Goal: Use online tool/utility: Utilize a website feature to perform a specific function

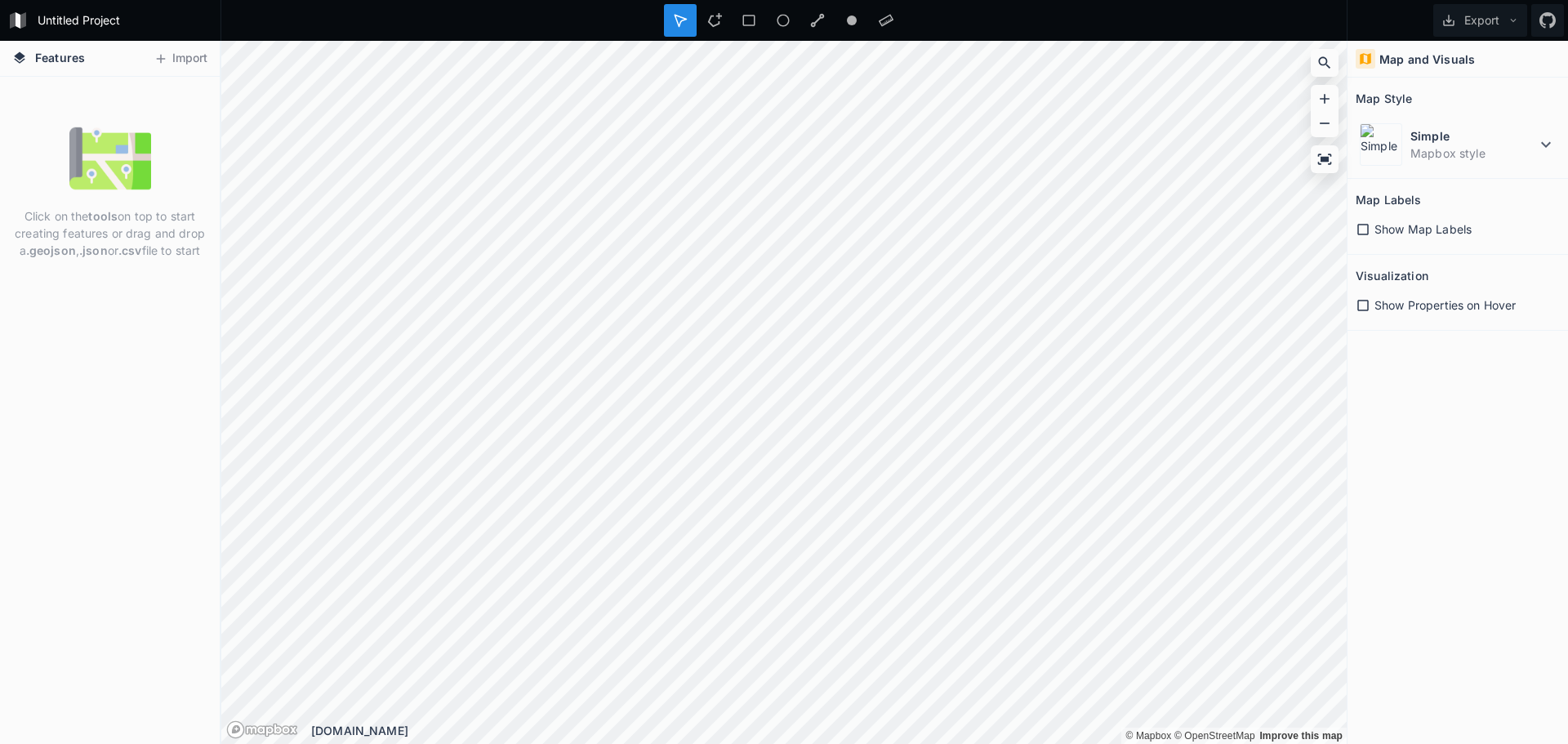
click at [80, 154] on img at bounding box center [110, 158] width 81 height 81
click at [1389, 151] on img at bounding box center [1380, 144] width 42 height 42
click at [1381, 466] on div "Map and Visuals Map Style Simple Mapbox style Map Labels Show Map Labels Visual…" at bounding box center [1457, 392] width 221 height 703
click at [1423, 54] on h4 "Map and Visuals" at bounding box center [1426, 59] width 95 height 17
click at [56, 56] on span "Features" at bounding box center [60, 57] width 50 height 17
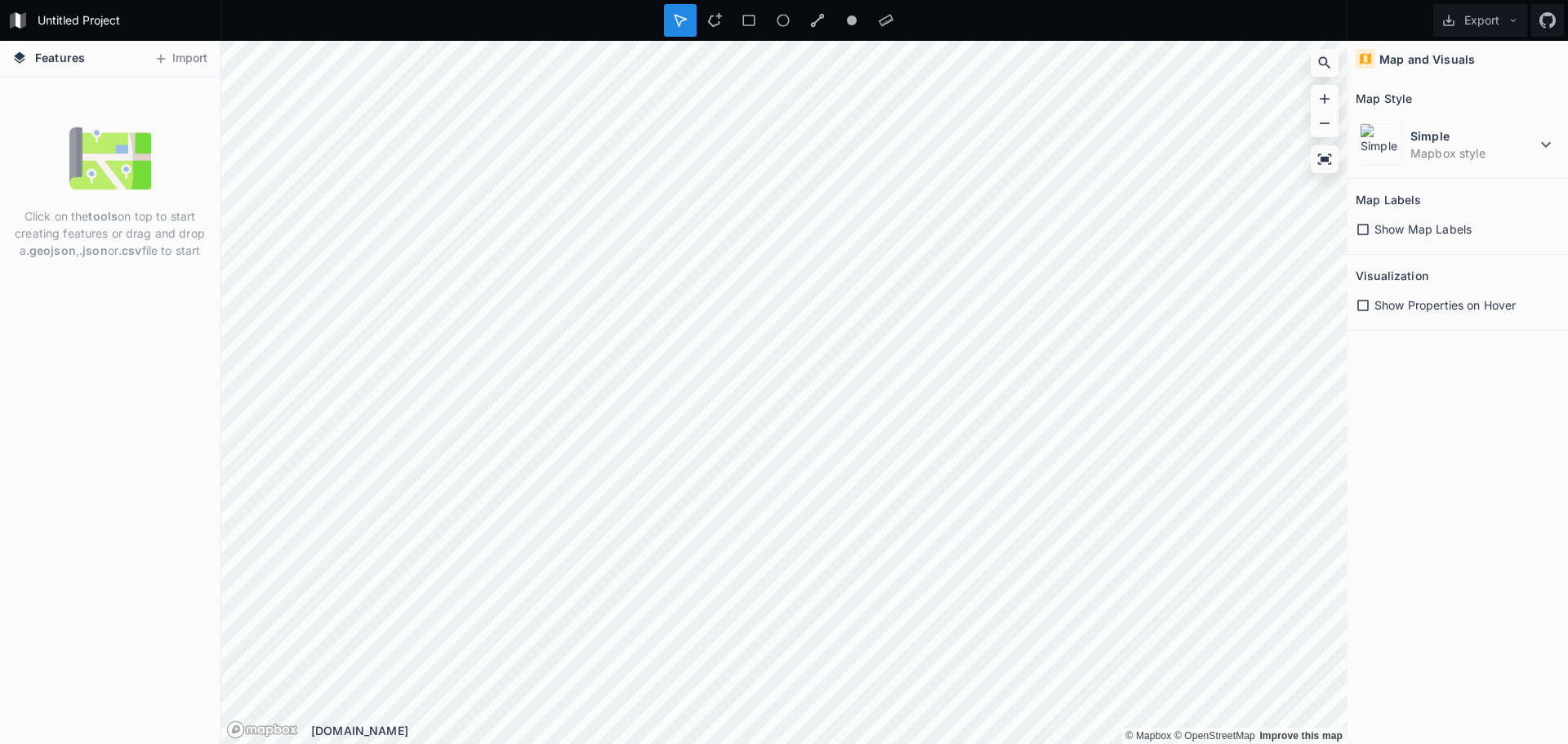
click at [111, 174] on img at bounding box center [110, 158] width 81 height 81
click at [1451, 61] on h4 "Map and Visuals" at bounding box center [1426, 59] width 95 height 17
click at [1374, 106] on h2 "Map Style" at bounding box center [1383, 98] width 56 height 25
click at [1538, 144] on icon at bounding box center [1545, 144] width 20 height 20
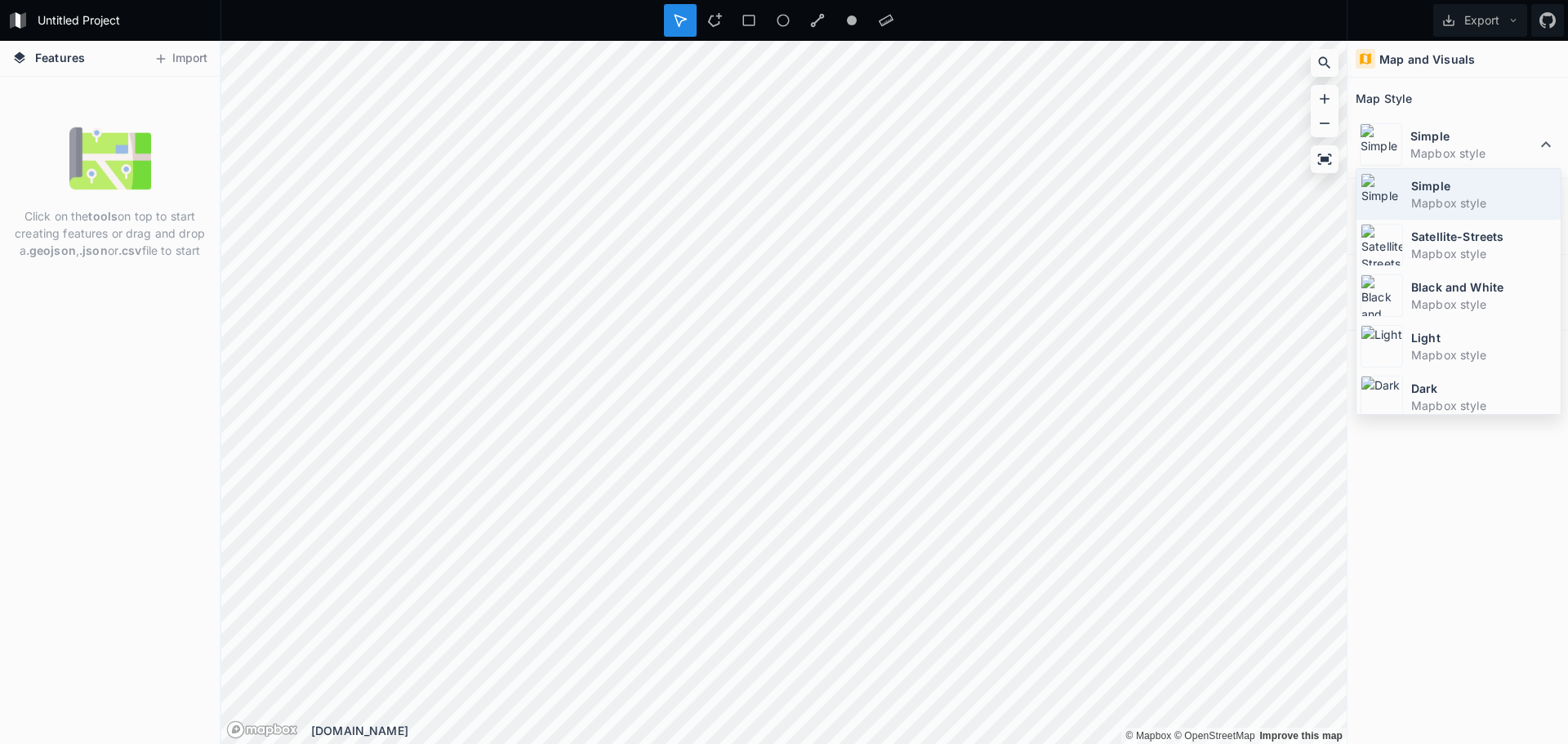
click at [1396, 179] on img at bounding box center [1381, 194] width 42 height 42
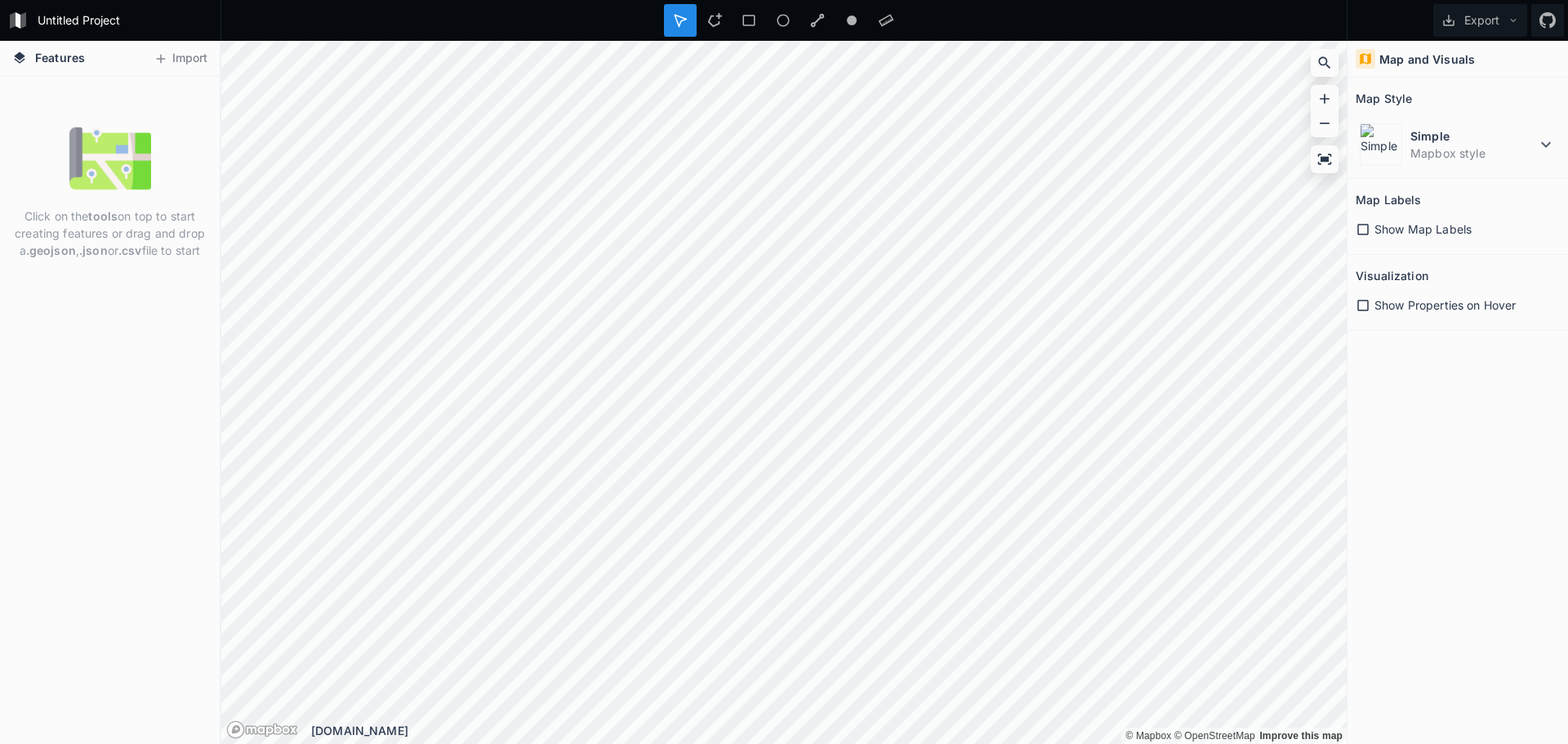
click at [1387, 199] on h2 "Map Labels" at bounding box center [1388, 200] width 66 height 25
click at [1359, 230] on icon at bounding box center [1362, 228] width 15 height 15
click at [1359, 230] on icon at bounding box center [1363, 229] width 12 height 12
click at [1359, 230] on icon at bounding box center [1362, 228] width 15 height 15
click at [1359, 230] on icon at bounding box center [1363, 229] width 12 height 12
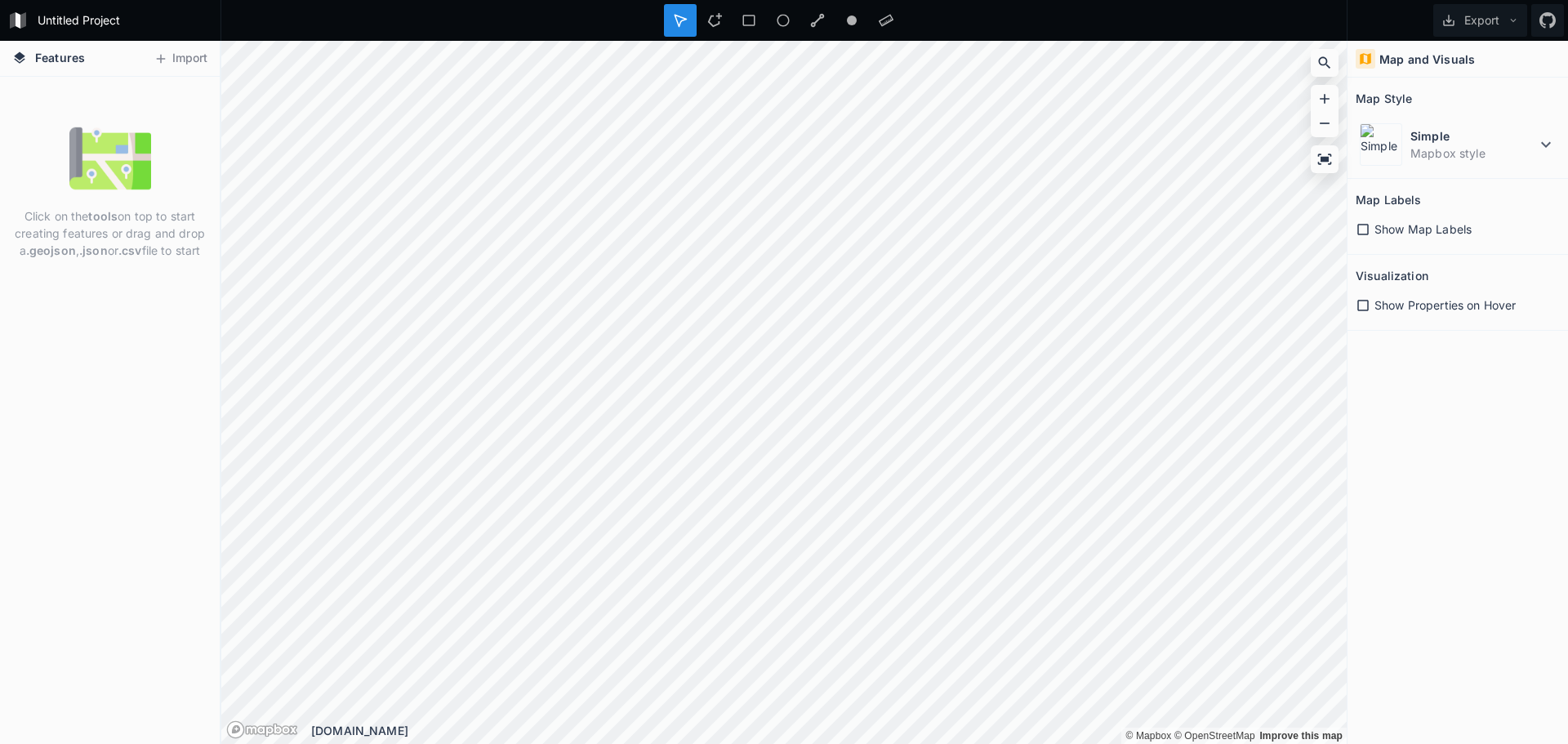
click at [1363, 305] on icon at bounding box center [1362, 305] width 15 height 15
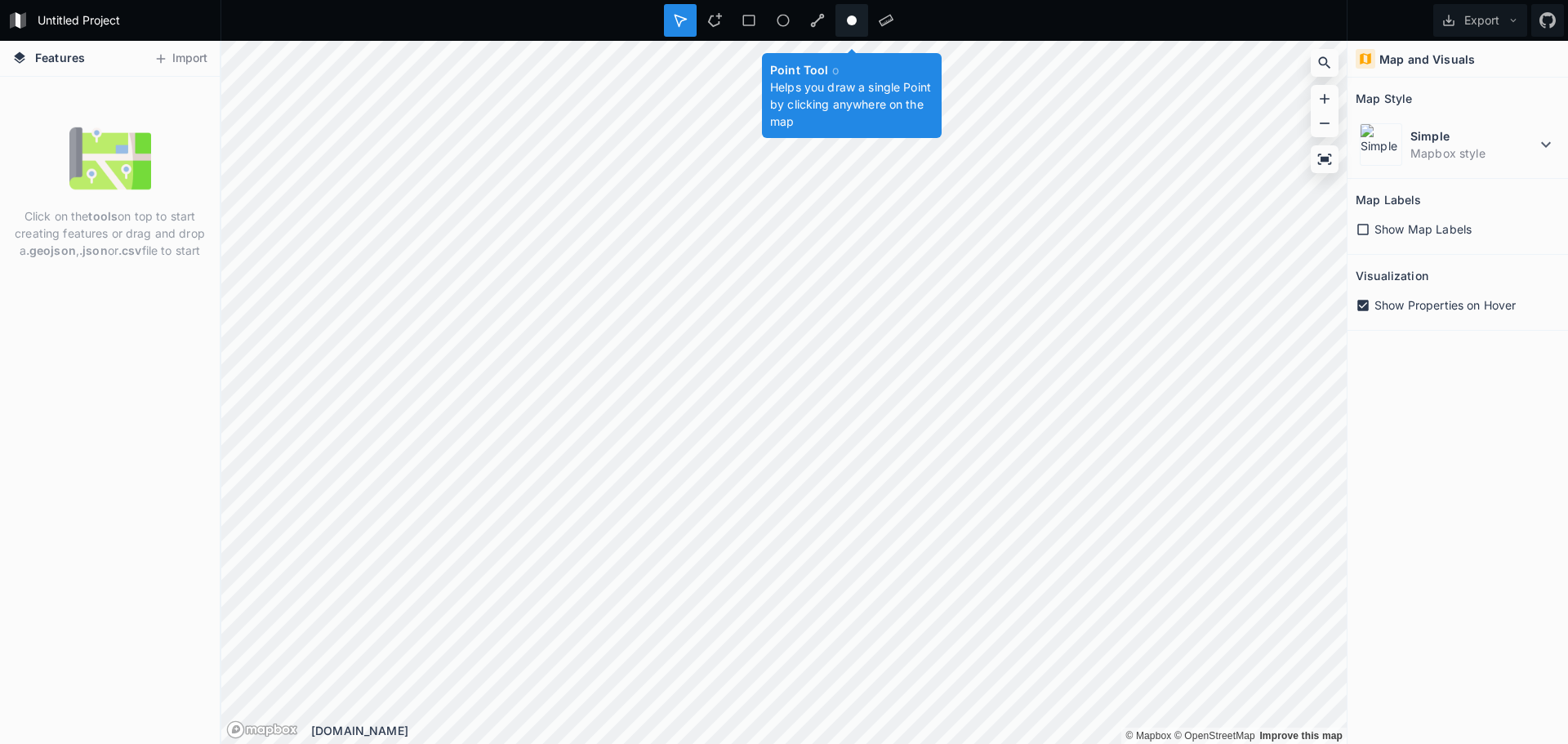
click at [854, 18] on circle at bounding box center [852, 21] width 10 height 10
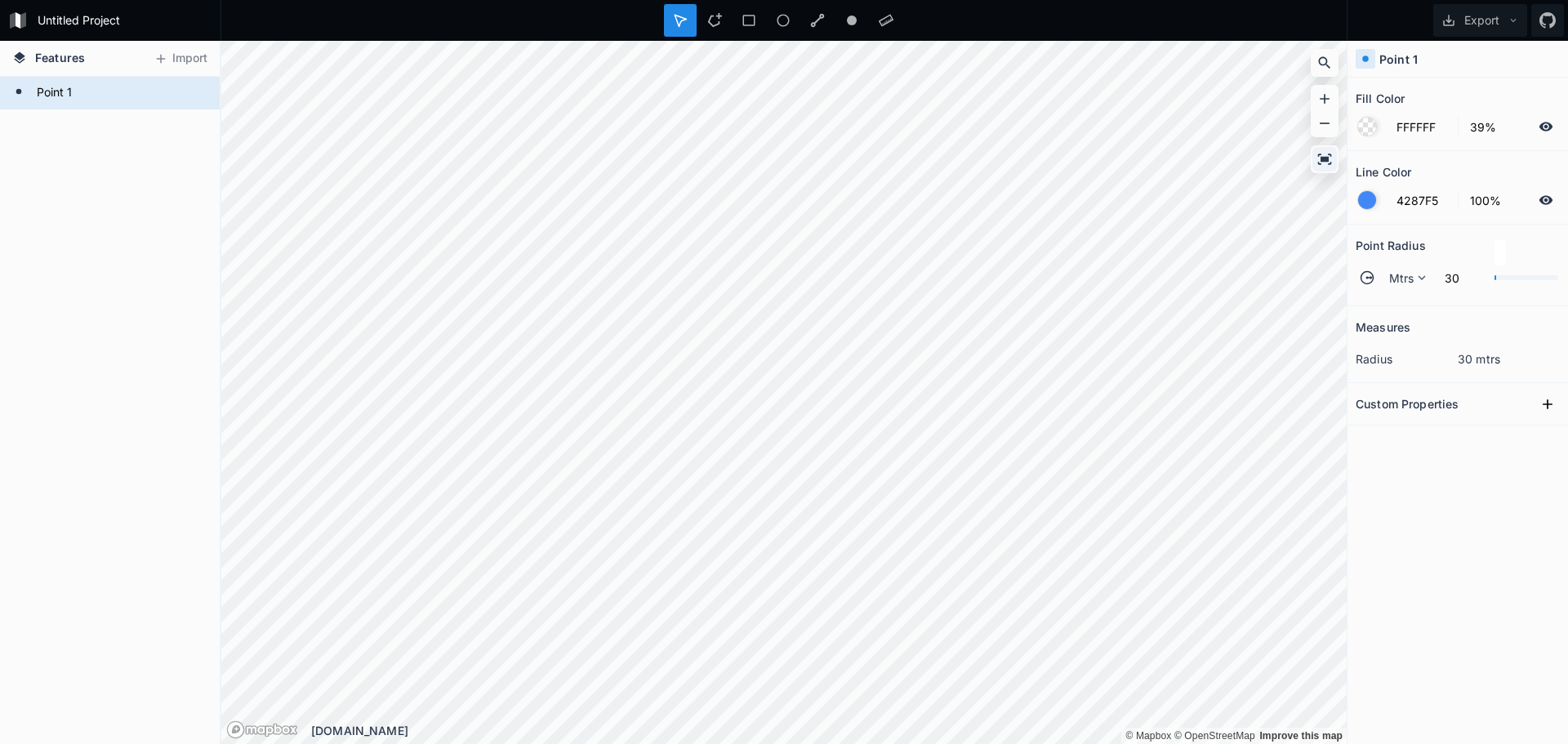
click at [1324, 157] on icon at bounding box center [1325, 159] width 14 height 11
